Goal: Task Accomplishment & Management: Manage account settings

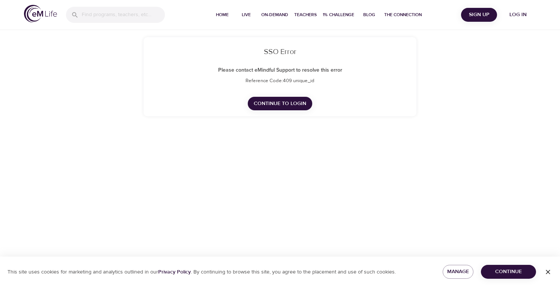
click at [292, 102] on span "Continue to Login" at bounding box center [280, 103] width 52 height 9
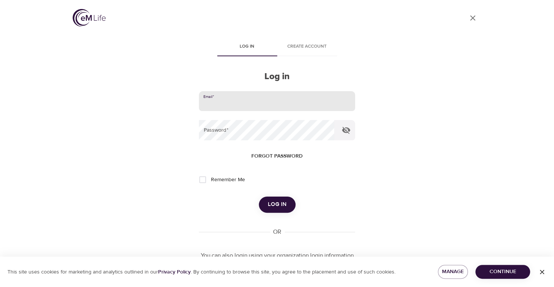
click at [268, 102] on input "email" at bounding box center [277, 101] width 156 height 20
type input "mm4527mel@gmail.com"
